Goal: Check status: Check status

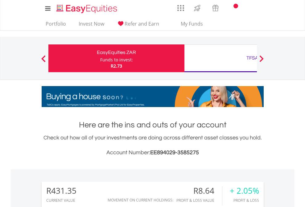
scroll to position [59, 97]
click at [100, 58] on div "Funds to invest:" at bounding box center [116, 60] width 33 height 6
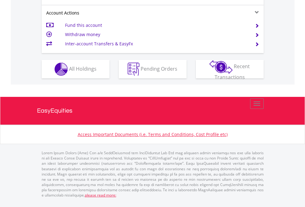
scroll to position [551, 0]
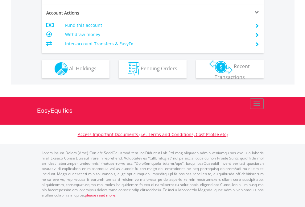
scroll to position [578, 0]
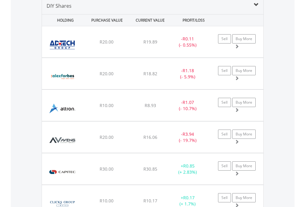
scroll to position [597, 0]
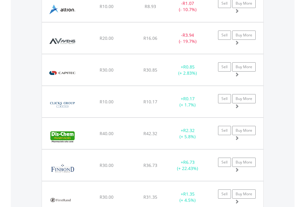
scroll to position [44, 0]
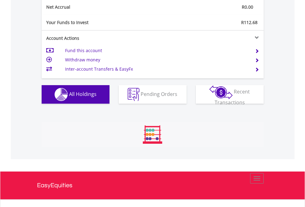
scroll to position [59, 97]
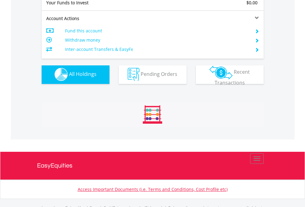
scroll to position [612, 0]
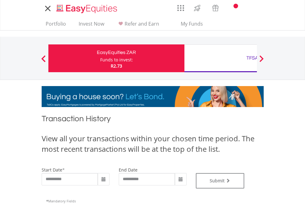
type input "**********"
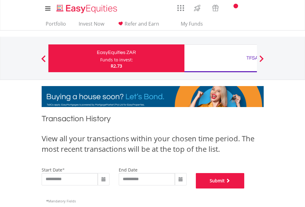
click at [245, 189] on button "Submit" at bounding box center [220, 180] width 49 height 15
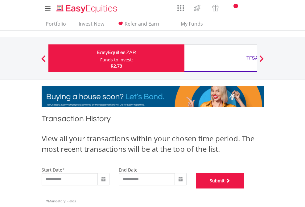
scroll to position [250, 0]
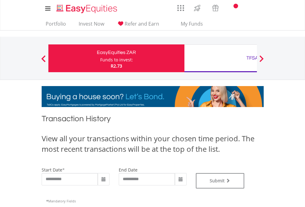
click at [221, 58] on div "TFSA" at bounding box center [252, 58] width 129 height 9
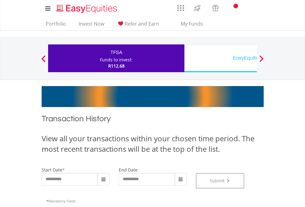
scroll to position [250, 0]
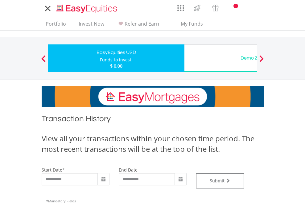
type input "**********"
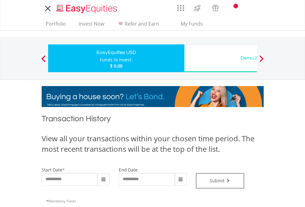
type input "**********"
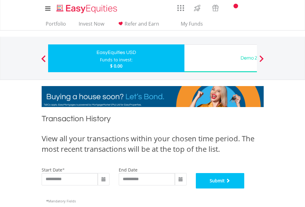
click at [245, 189] on button "Submit" at bounding box center [220, 180] width 49 height 15
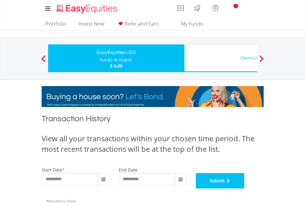
scroll to position [250, 0]
